Goal: Information Seeking & Learning: Learn about a topic

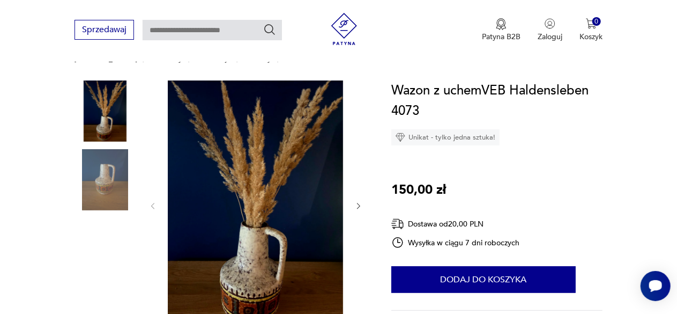
scroll to position [54, 0]
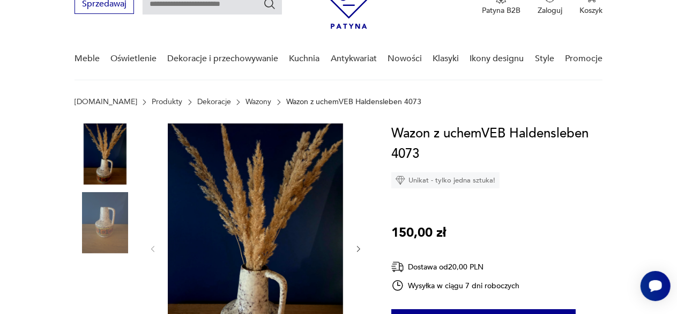
click at [114, 218] on img at bounding box center [105, 222] width 61 height 61
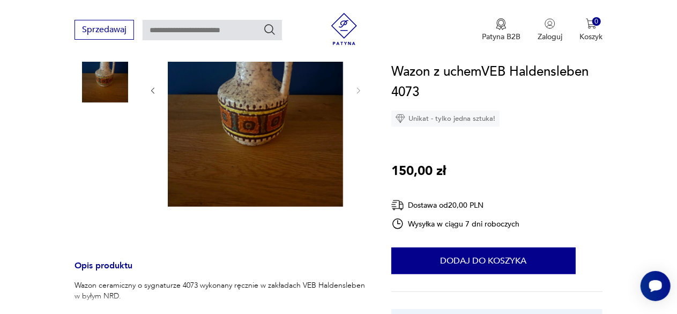
scroll to position [268, 0]
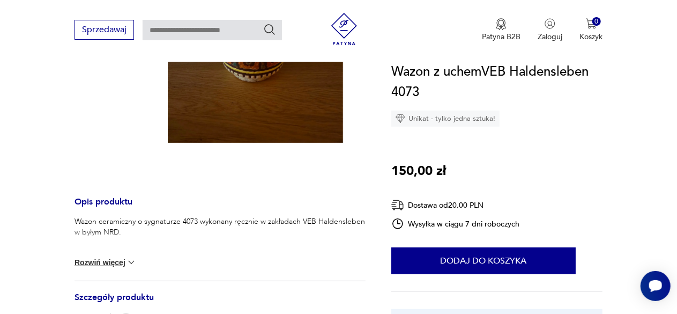
click at [88, 259] on button "Rozwiń więcej" at bounding box center [106, 262] width 62 height 11
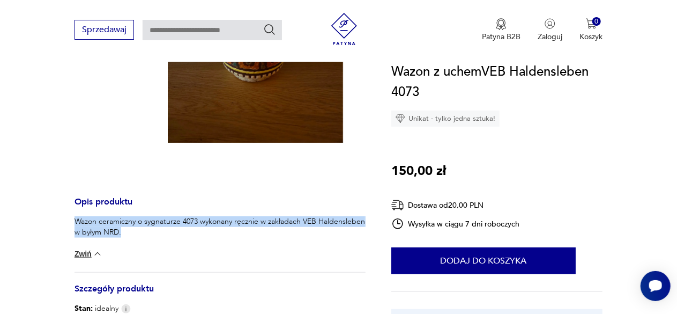
drag, startPoint x: 145, startPoint y: 234, endPoint x: 57, endPoint y: 220, distance: 88.9
click at [57, 220] on section "Opis produktu Wazon ceramiczny o sygnaturze 4073 wykonany ręcznie w zakładach V…" at bounding box center [338, 216] width 677 height 614
copy p "Wazon ceramiczny o sygnaturze 4073 wykonany ręcznie w zakładach VEB Haldenslebe…"
